Goal: Task Accomplishment & Management: Use online tool/utility

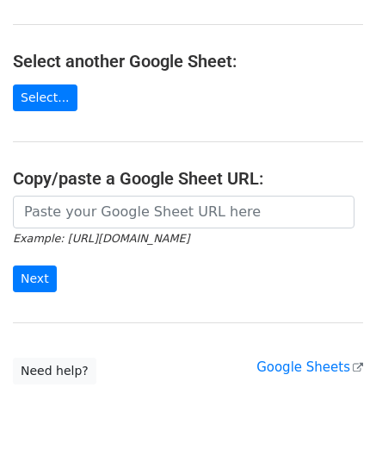
scroll to position [172, 0]
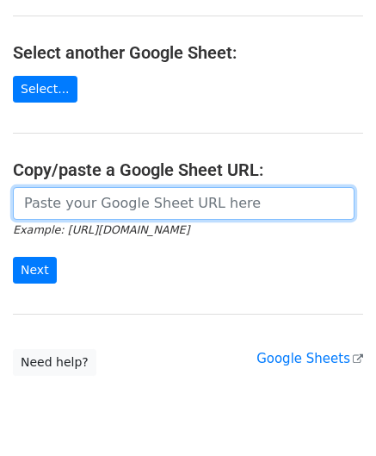
drag, startPoint x: 83, startPoint y: 196, endPoint x: 85, endPoint y: 178, distance: 18.3
click at [84, 197] on input "url" at bounding box center [184, 203] width 342 height 33
paste input "[URL][DOMAIN_NAME]"
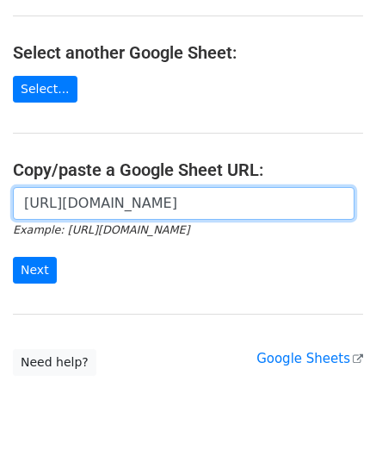
scroll to position [0, 373]
type input "[URL][DOMAIN_NAME]"
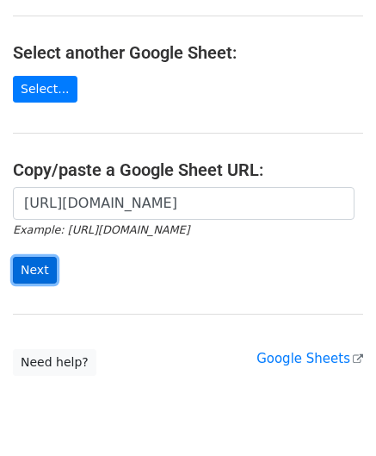
click at [28, 264] on input "Next" at bounding box center [35, 270] width 44 height 27
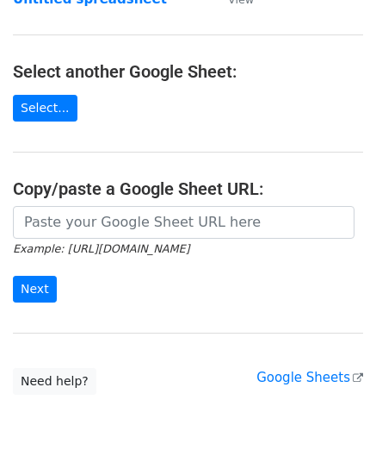
scroll to position [172, 0]
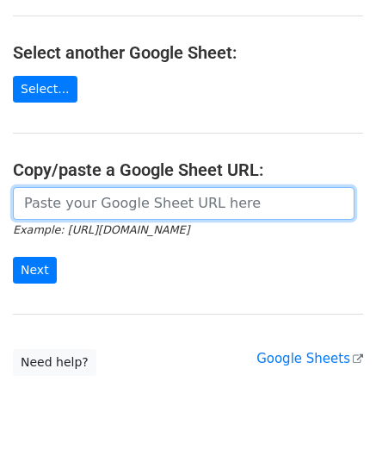
click at [84, 194] on input "url" at bounding box center [184, 203] width 342 height 33
paste input "https://docs.google.com/spreadsheets/d/1BxwzgeX9aSr6NOfesAnG-PvGxDH99I5gz5iWFdN…"
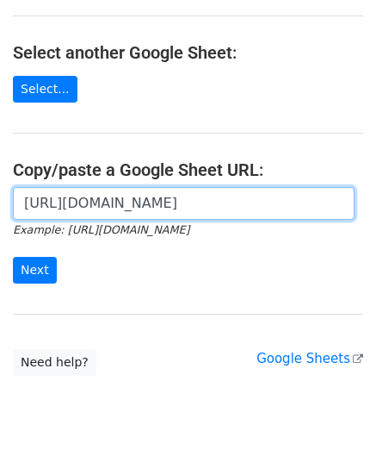
scroll to position [0, 373]
type input "https://docs.google.com/spreadsheets/d/1BxwzgeX9aSr6NOfesAnG-PvGxDH99I5gz5iWFdN…"
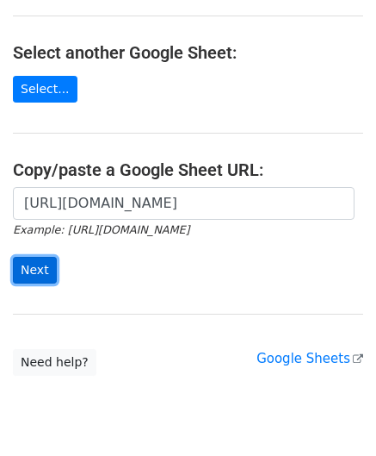
click at [40, 264] on input "Next" at bounding box center [35, 270] width 44 height 27
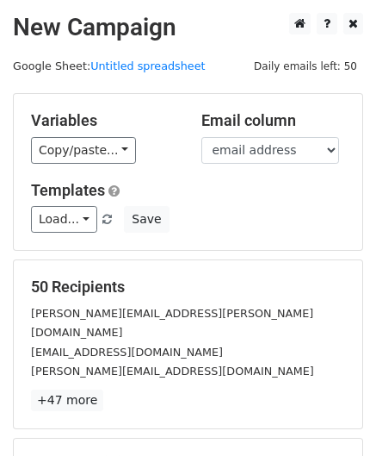
scroll to position [210, 0]
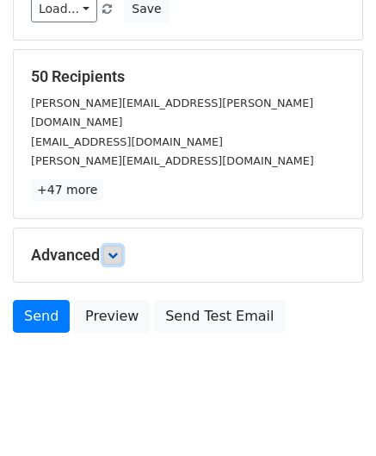
click at [113, 250] on icon at bounding box center [113, 255] width 10 height 10
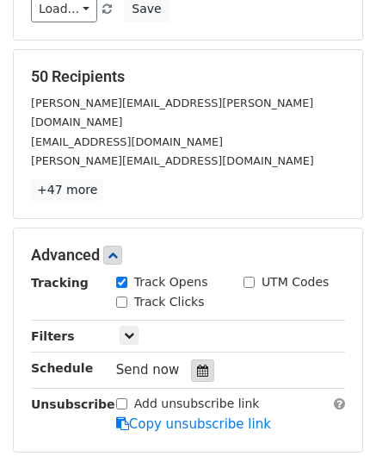
click at [197, 364] on icon at bounding box center [202, 370] width 11 height 12
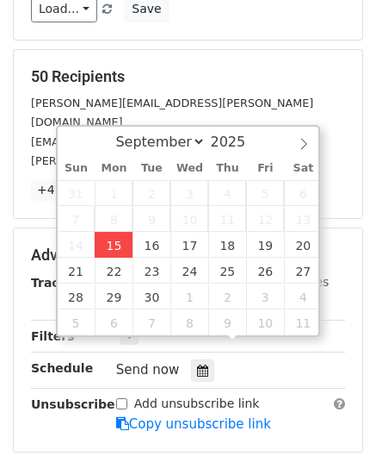
type input "2025-09-15 12:00"
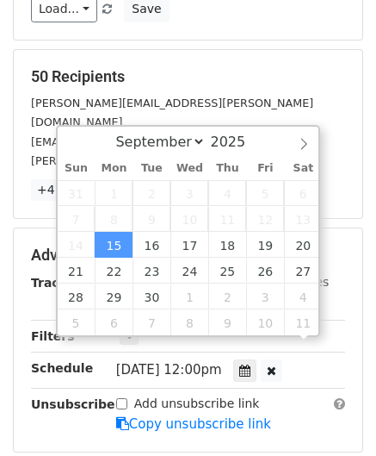
scroll to position [0, 0]
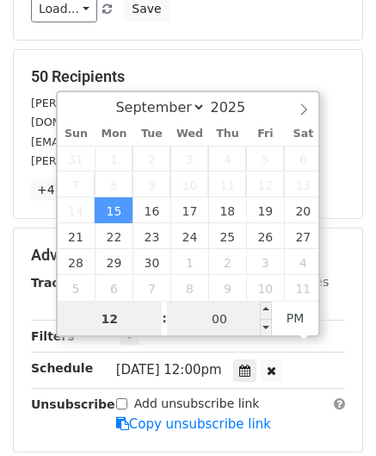
paste input "1"
type input "11"
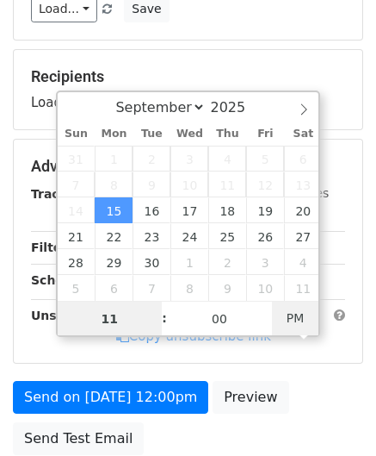
type input "2025-09-15 11:00"
click at [291, 319] on span "PM" at bounding box center [295, 318] width 47 height 34
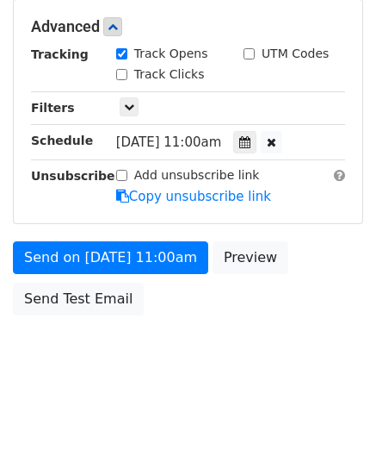
scroll to position [419, 0]
